Goal: Information Seeking & Learning: Learn about a topic

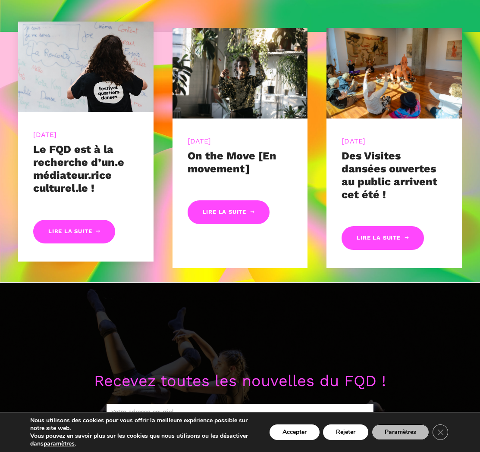
scroll to position [356, 0]
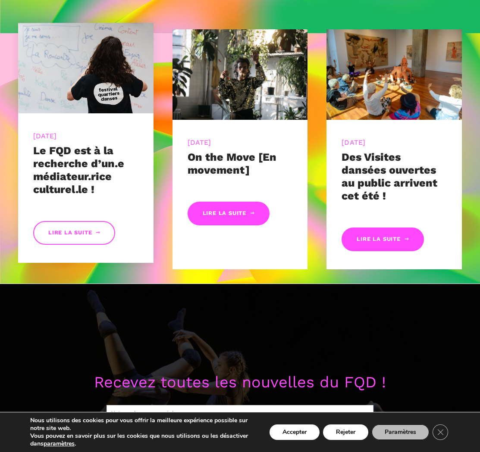
click at [83, 234] on link "Lire la suite" at bounding box center [74, 233] width 82 height 24
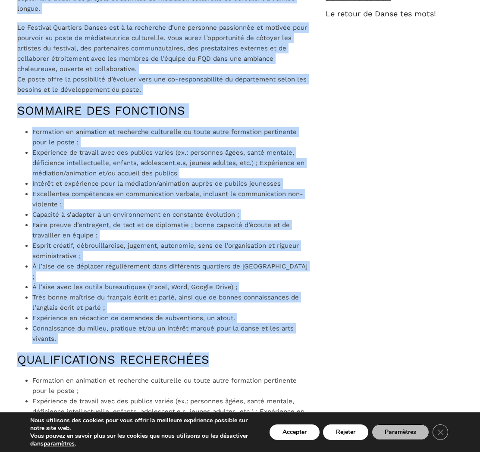
scroll to position [503, 0]
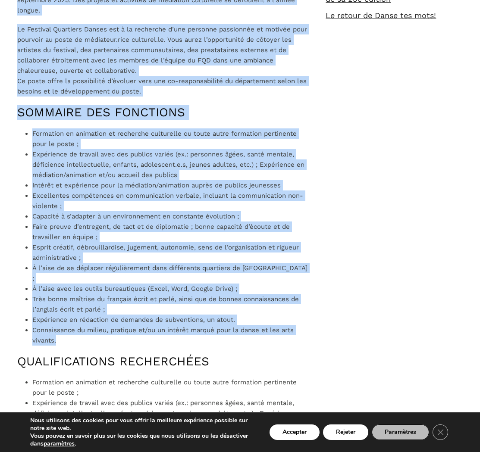
drag, startPoint x: 16, startPoint y: 137, endPoint x: 222, endPoint y: 331, distance: 282.7
click at [222, 331] on div "Le Festival Quartiers Danses est à la recherche d’un.e médiateur.rice culturel.…" at bounding box center [163, 355] width 308 height 1033
copy div "Le Festival Quartiers Danses est à la recherche d’un.e médiateur.rice culturel.…"
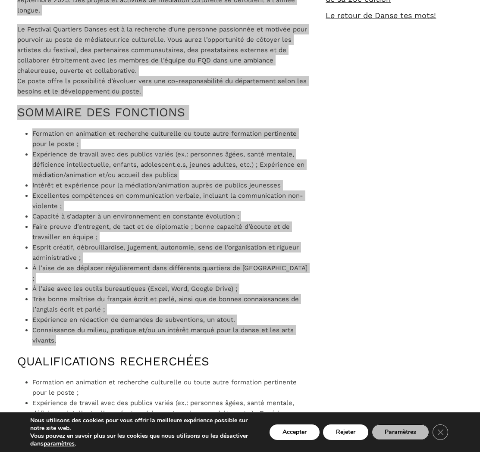
drag, startPoint x: 175, startPoint y: 61, endPoint x: 156, endPoint y: 78, distance: 25.6
click at [156, 78] on p "Le Festival Quartiers Danses est à la recherche d’une personne passionnée et mo…" at bounding box center [162, 60] width 291 height 72
drag, startPoint x: 91, startPoint y: 4, endPoint x: 47, endPoint y: 34, distance: 53.0
click at [47, 34] on p "Le Festival Quartiers Danses est à la recherche d’une personne passionnée et mo…" at bounding box center [162, 60] width 291 height 72
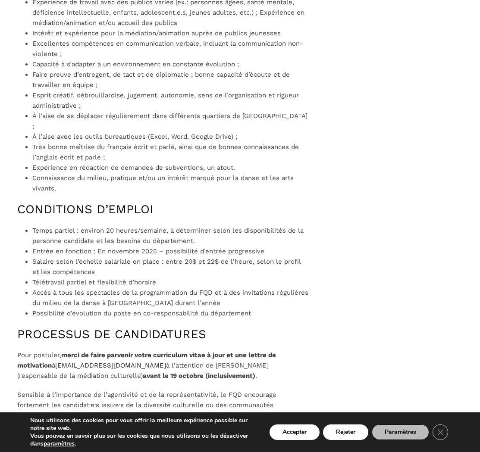
scroll to position [983, 0]
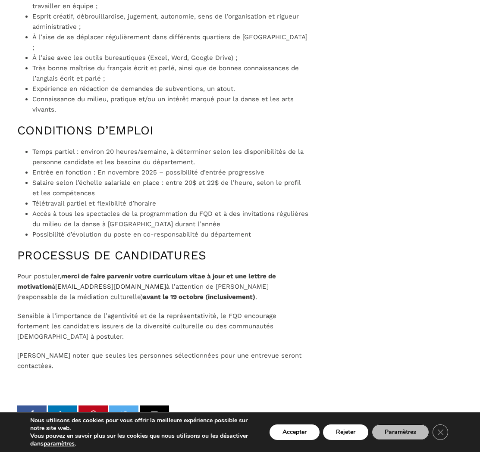
click at [175, 311] on p "Sensible à l’importance de l’agentivité et de la représentativité, le FQD encou…" at bounding box center [162, 326] width 291 height 31
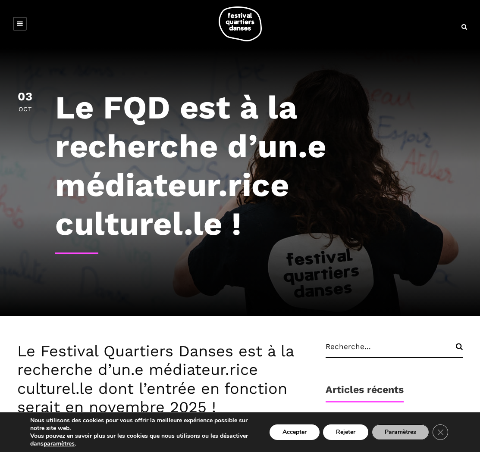
scroll to position [0, 0]
